Goal: Use online tool/utility: Utilize a website feature to perform a specific function

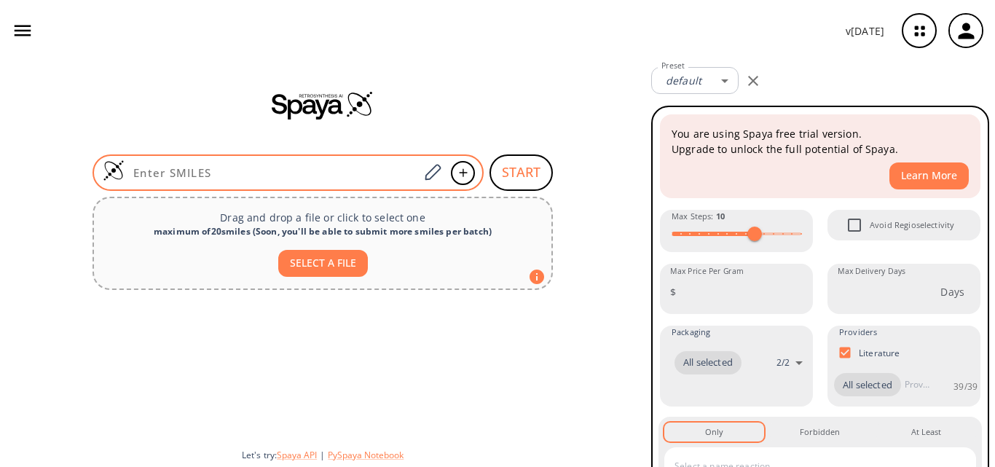
click at [235, 176] on input at bounding box center [272, 172] width 294 height 15
click at [192, 166] on input at bounding box center [272, 172] width 294 height 15
paste input "N=C(N)NNC(C1=CC=CC(C(NNC(N)=N)=O)=C1)=O"
type input "N=C(N)NNC(C1=CC=CC(C(NNC(N)=N)=O)=C1)=O"
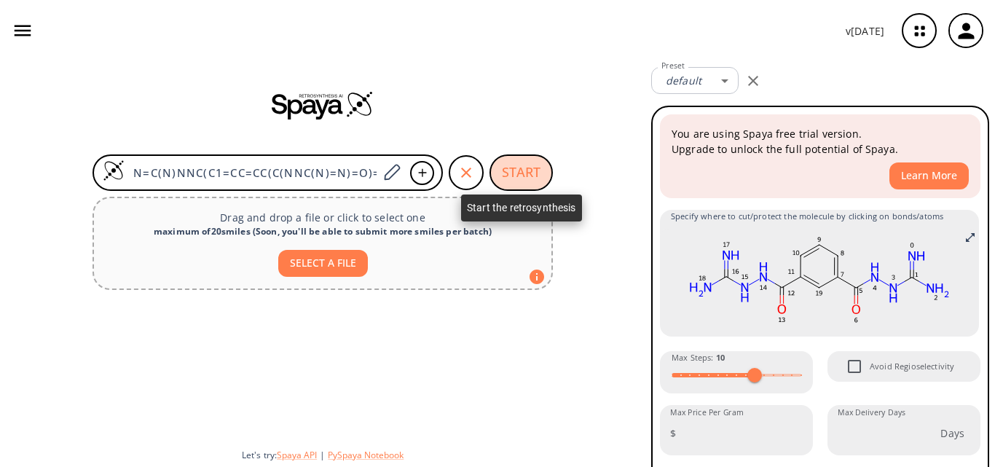
click at [516, 170] on button "START" at bounding box center [520, 172] width 63 height 36
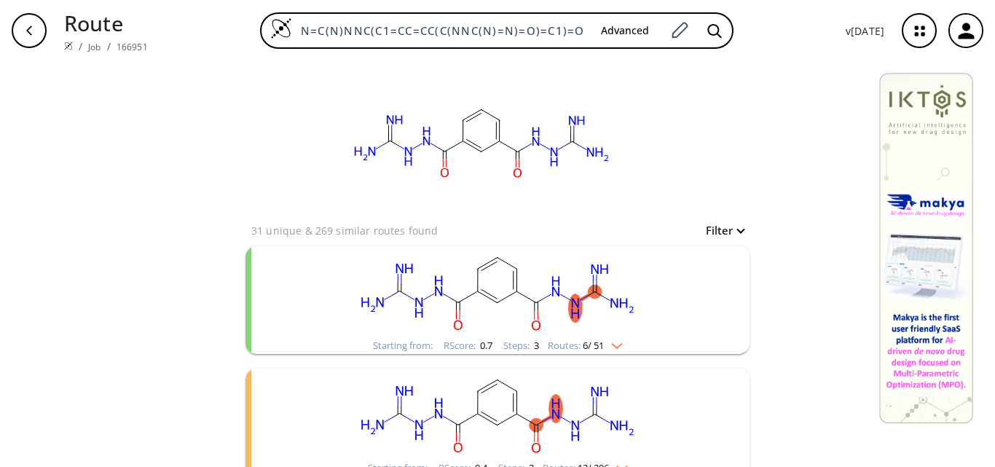
click at [562, 309] on rect "clusters" at bounding box center [497, 291] width 379 height 91
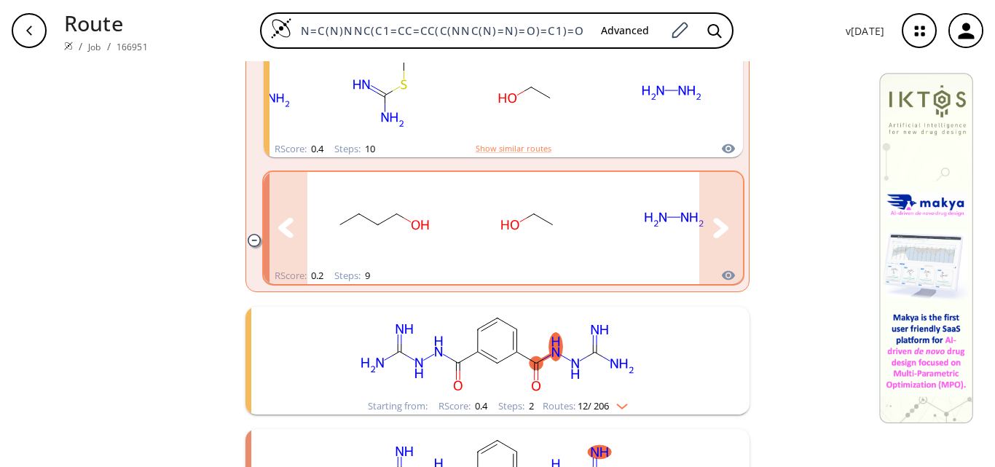
scroll to position [874, 0]
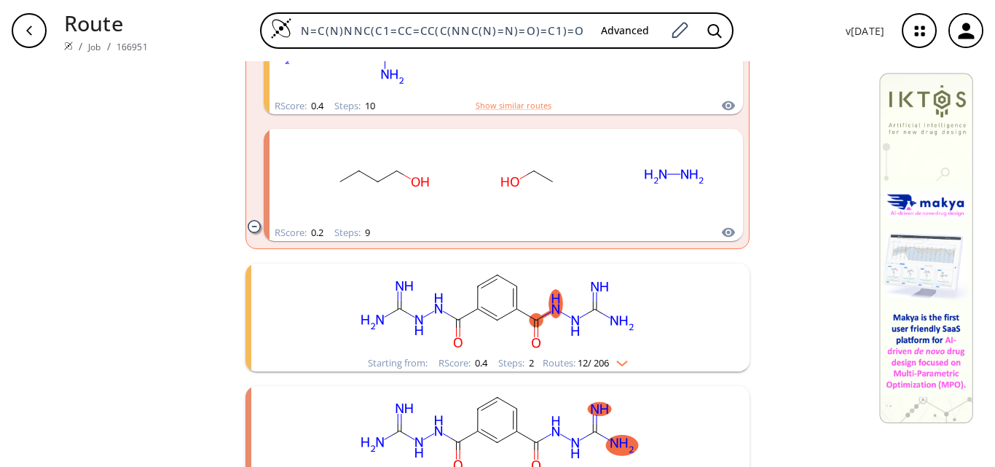
click at [666, 334] on rect "clusters" at bounding box center [497, 309] width 379 height 91
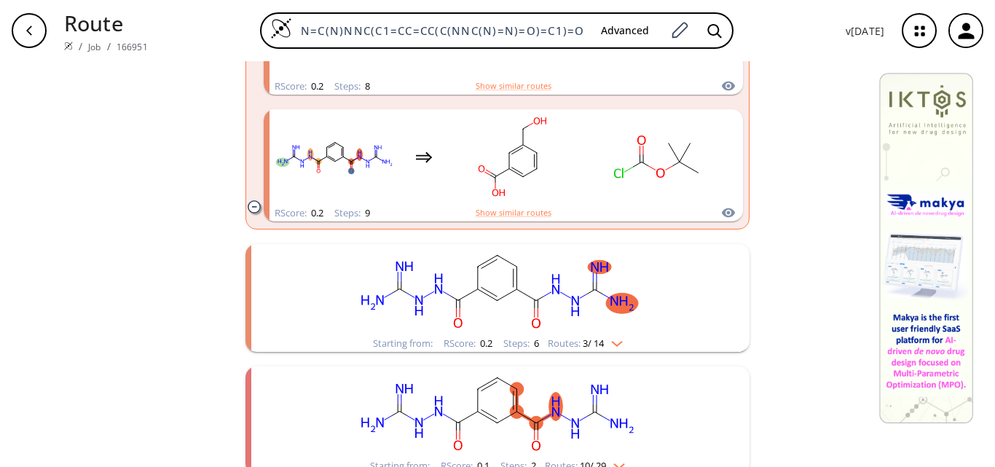
scroll to position [2560, 0]
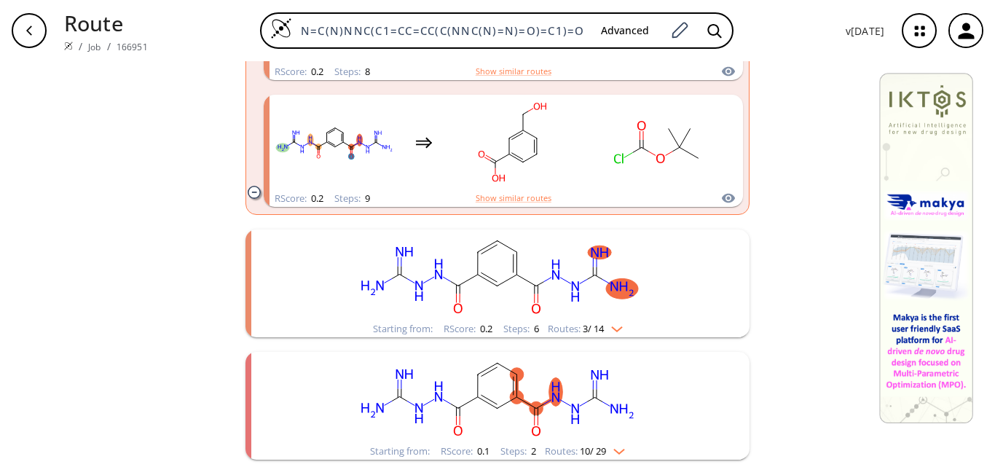
click at [690, 311] on div "Starting from: RScore : 0.2 Steps : 6 Routes: 3 / 14" at bounding box center [497, 283] width 504 height 108
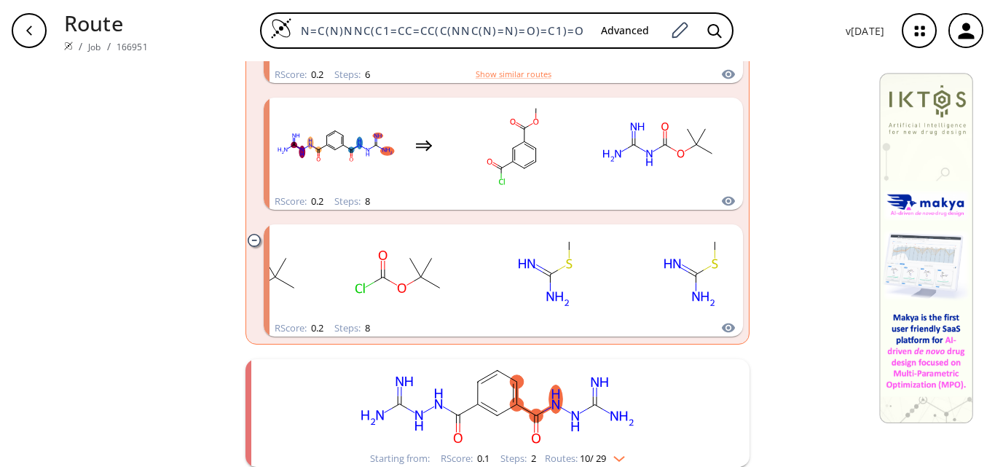
scroll to position [2949, 0]
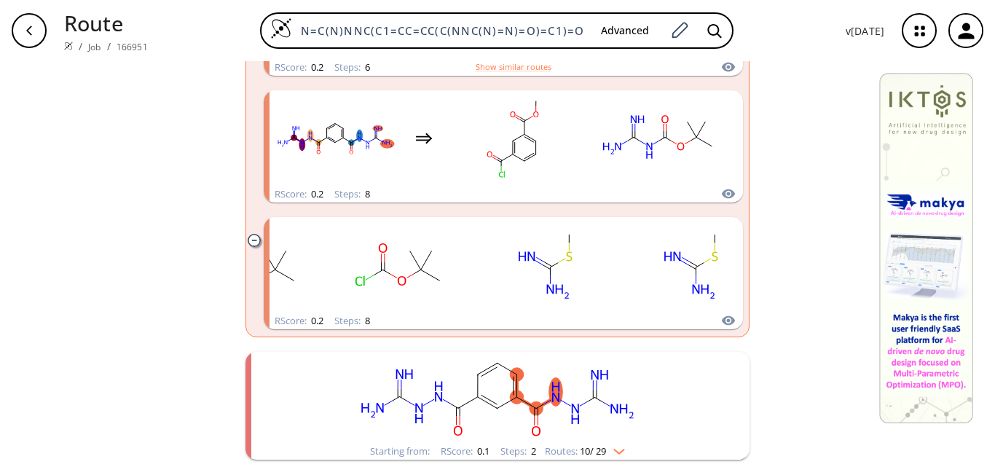
click at [644, 413] on rect "clusters" at bounding box center [497, 397] width 379 height 91
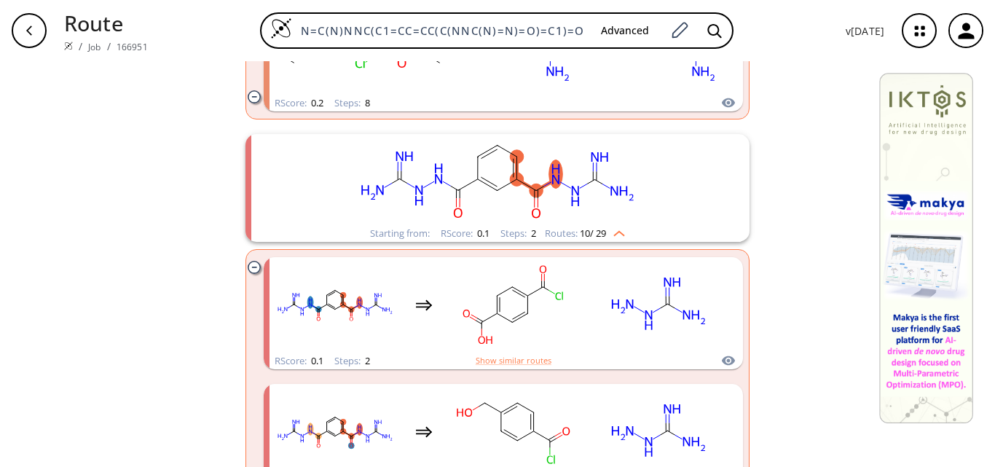
scroll to position [3168, 0]
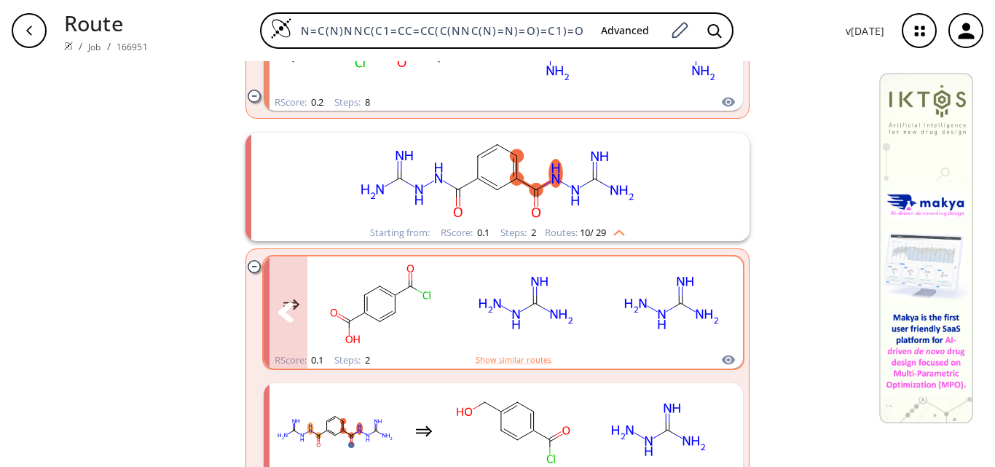
click at [572, 313] on rect "clusters" at bounding box center [525, 304] width 131 height 91
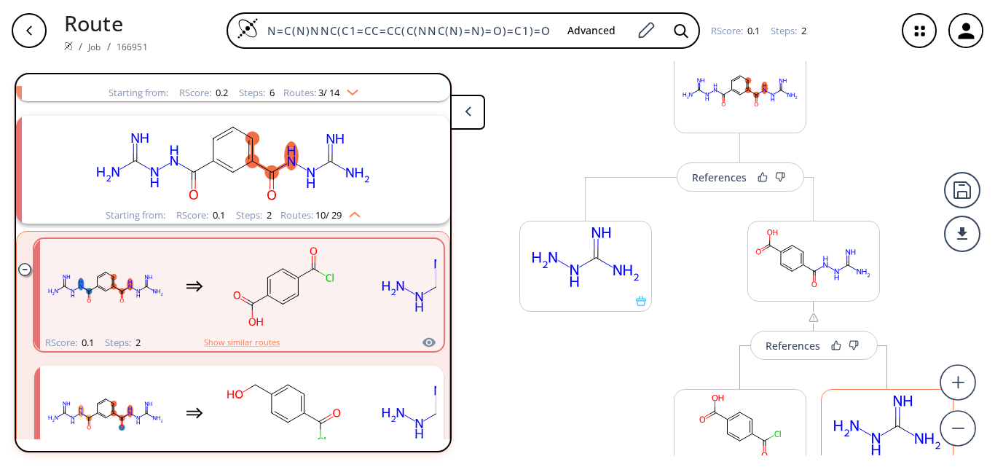
scroll to position [173, 0]
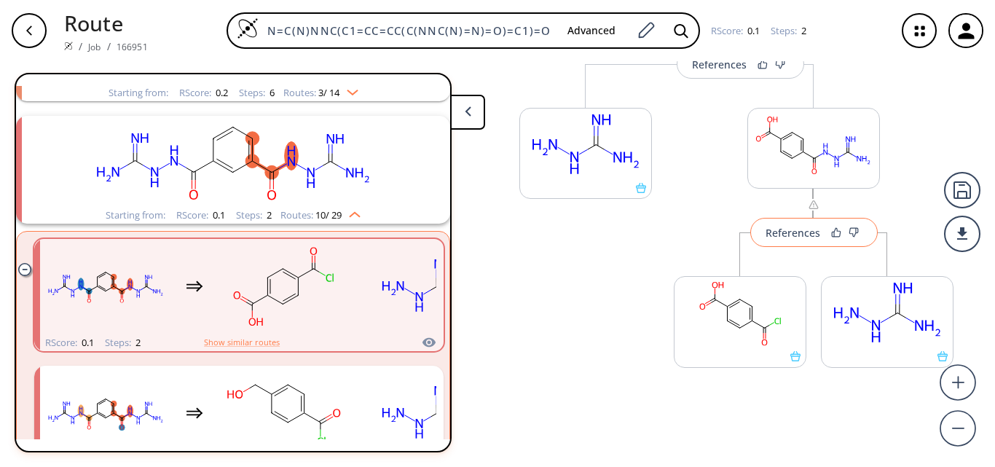
click at [790, 240] on button "References" at bounding box center [813, 232] width 127 height 29
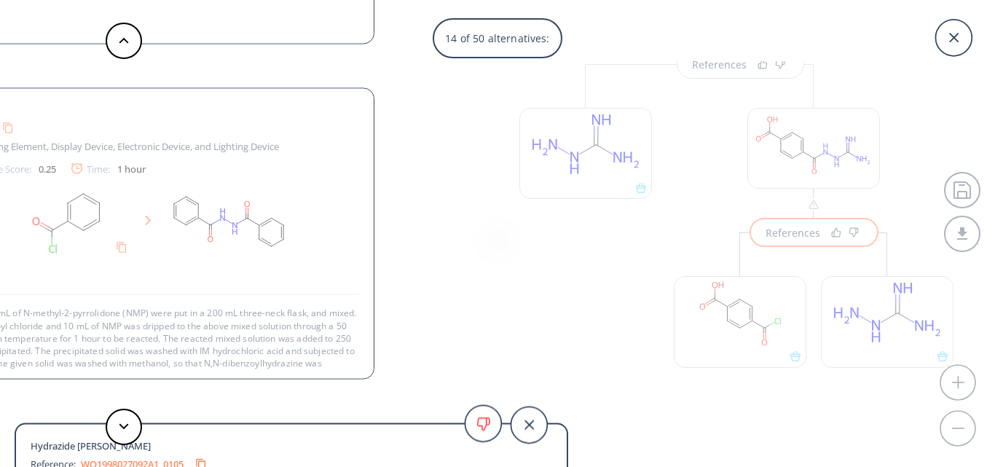
scroll to position [15, 0]
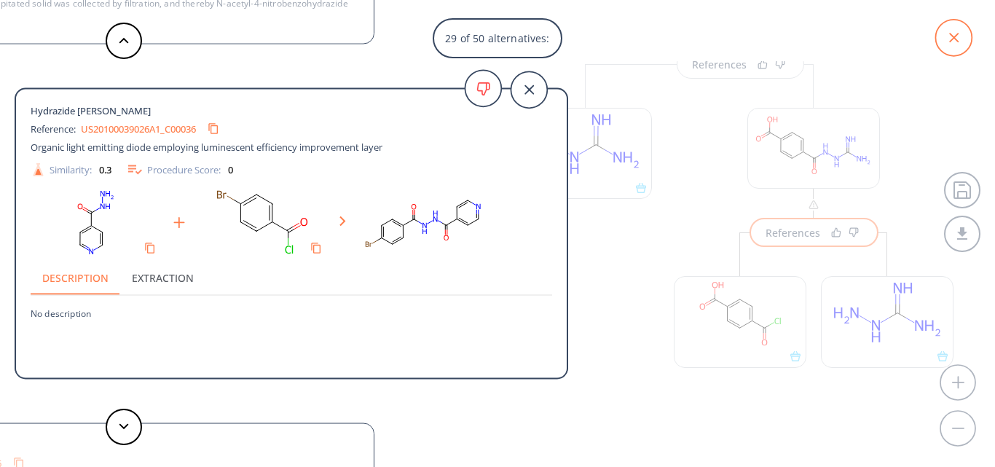
click at [956, 36] on icon at bounding box center [953, 38] width 36 height 36
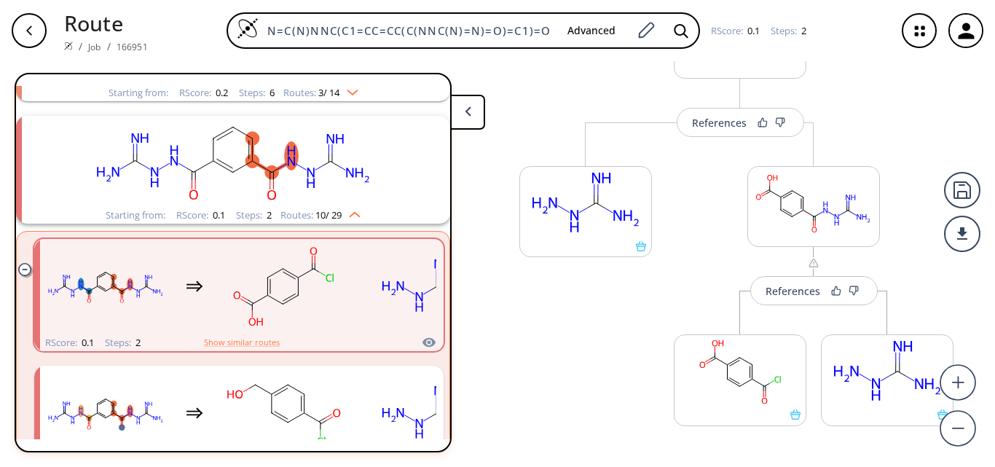
scroll to position [100, 0]
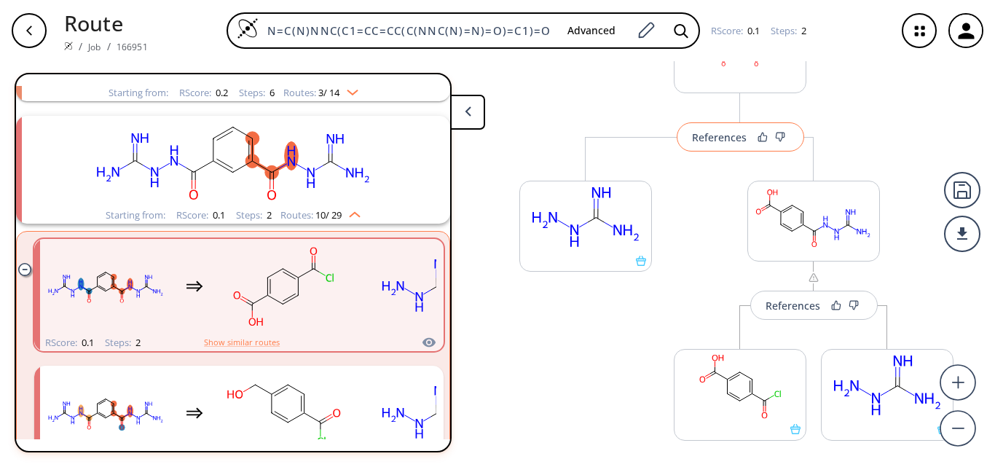
click at [709, 138] on div "References" at bounding box center [719, 137] width 55 height 9
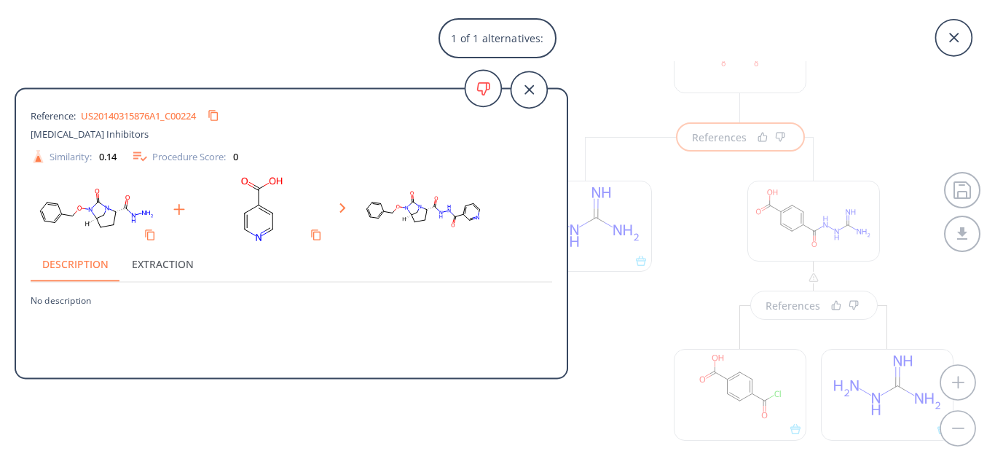
click at [138, 114] on link "US20140315876A1_C00224" at bounding box center [138, 115] width 115 height 9
